Goal: Information Seeking & Learning: Learn about a topic

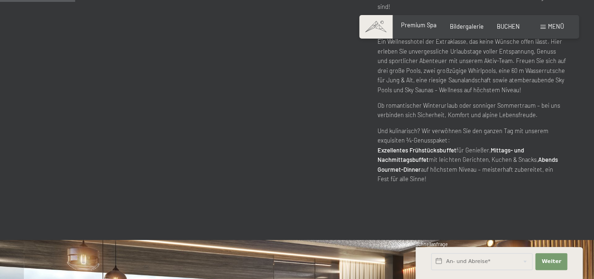
click at [426, 27] on span "Premium Spa" at bounding box center [419, 25] width 36 height 8
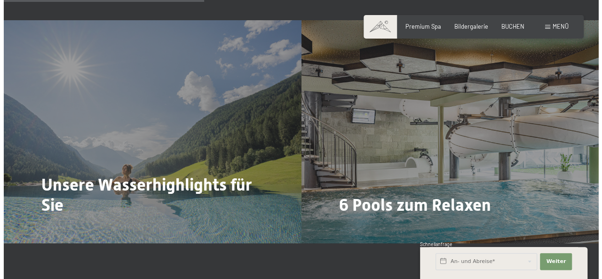
scroll to position [1767, 0]
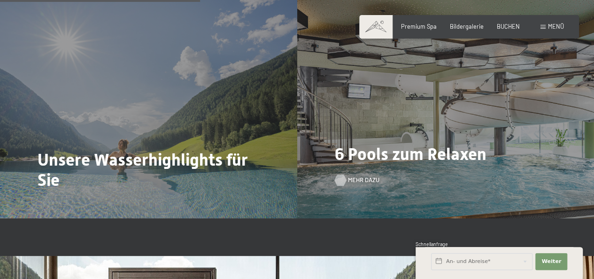
click at [361, 176] on span "Mehr dazu" at bounding box center [363, 180] width 31 height 8
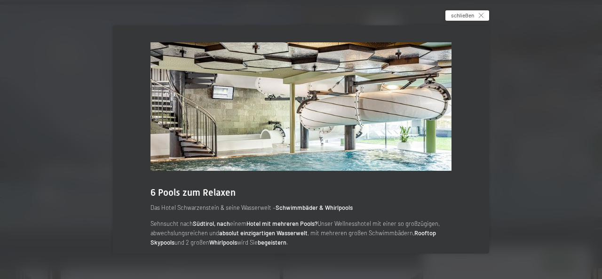
click at [481, 11] on div "schließen" at bounding box center [467, 15] width 44 height 10
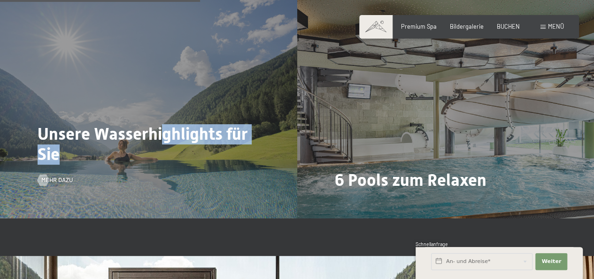
drag, startPoint x: 164, startPoint y: 122, endPoint x: 53, endPoint y: 159, distance: 117.5
click at [53, 159] on div "Unsere Wasserhighlights für Sie Mehr dazu" at bounding box center [148, 106] width 297 height 223
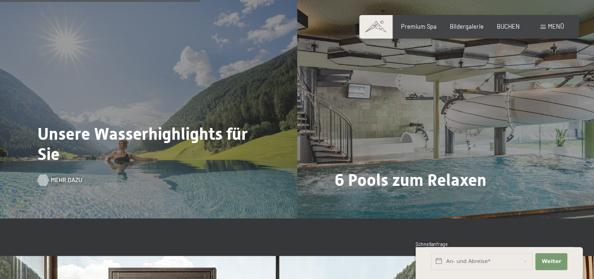
click at [53, 176] on span "Mehr dazu" at bounding box center [66, 180] width 31 height 8
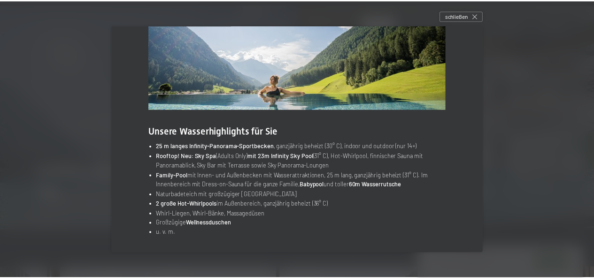
scroll to position [62, 0]
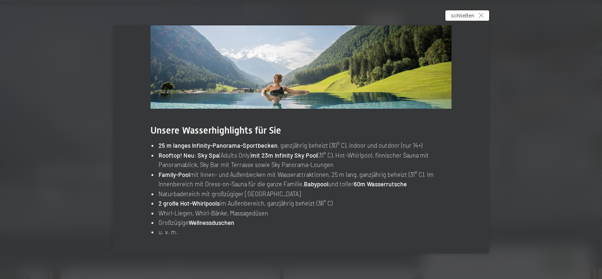
click at [482, 16] on icon at bounding box center [480, 15] width 5 height 5
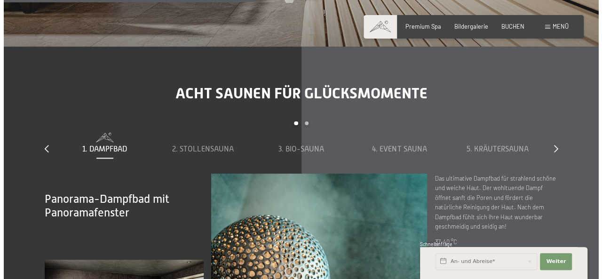
scroll to position [2011, 0]
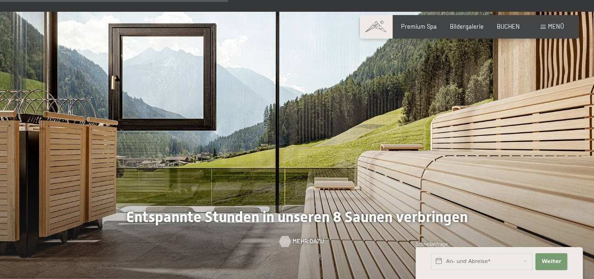
click at [300, 237] on span "Mehr dazu" at bounding box center [308, 241] width 31 height 8
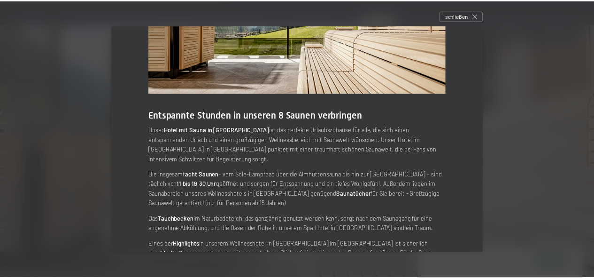
scroll to position [99, 0]
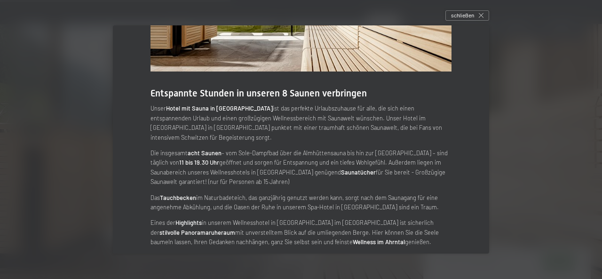
click at [376, 43] on img at bounding box center [300, 7] width 301 height 129
click at [483, 16] on icon at bounding box center [480, 15] width 5 height 5
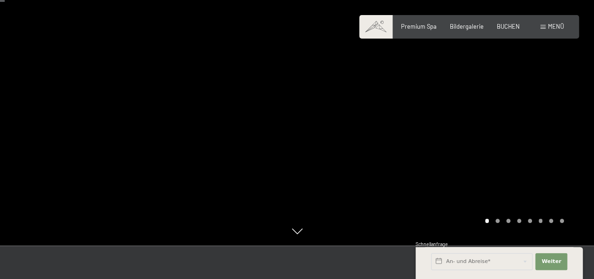
scroll to position [0, 0]
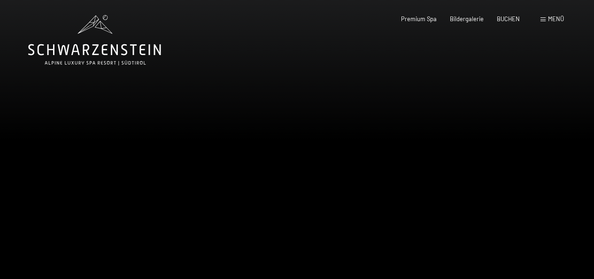
click at [132, 46] on icon at bounding box center [94, 40] width 133 height 50
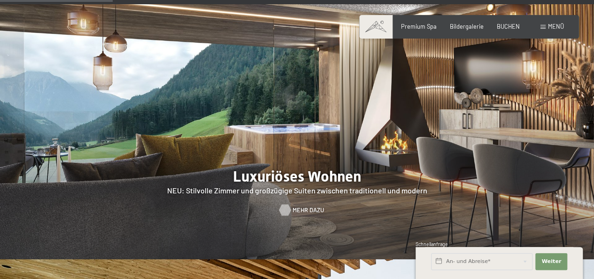
click at [310, 205] on span "Mehr dazu" at bounding box center [308, 209] width 31 height 8
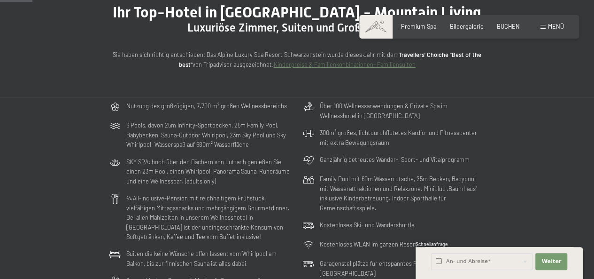
scroll to position [150, 0]
